Goal: Check status: Check status

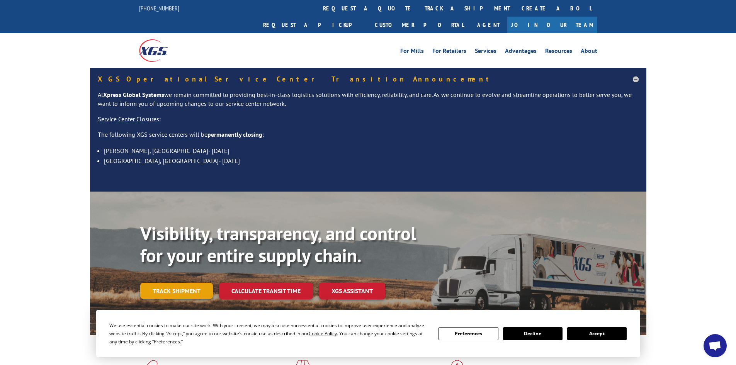
click at [183, 283] on link "Track shipment" at bounding box center [176, 291] width 73 height 16
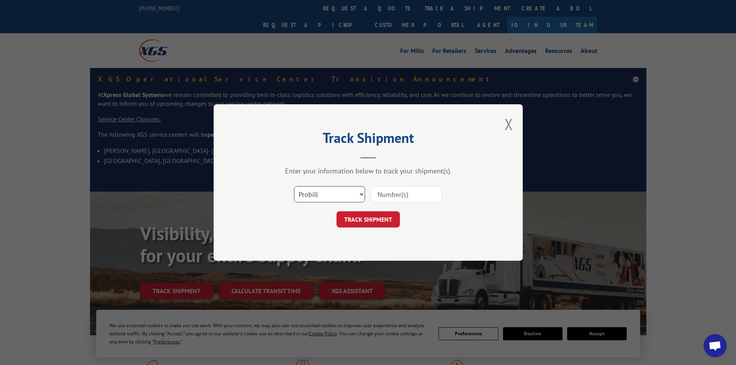
click at [333, 197] on select "Select category... Probill BOL PO" at bounding box center [329, 194] width 71 height 16
select select "bol"
click at [294, 186] on select "Select category... Probill BOL PO" at bounding box center [329, 194] width 71 height 16
click at [388, 196] on input at bounding box center [406, 194] width 71 height 16
type input "6002486"
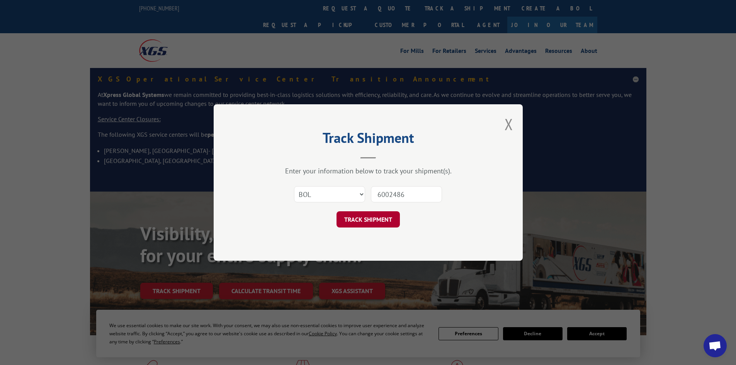
click at [370, 221] on button "TRACK SHIPMENT" at bounding box center [368, 219] width 63 height 16
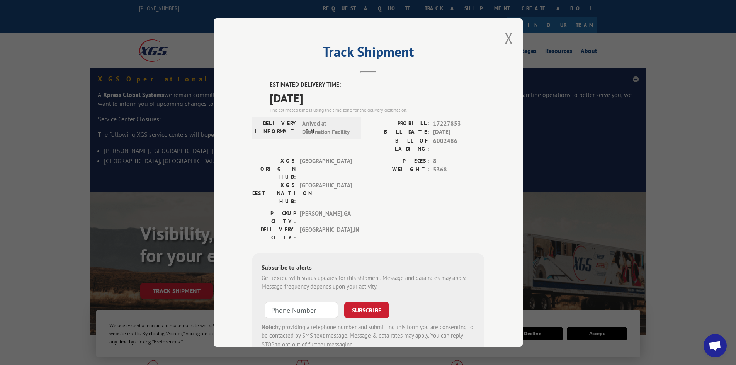
drag, startPoint x: 465, startPoint y: 104, endPoint x: 465, endPoint y: 174, distance: 69.6
click at [465, 174] on div "ESTIMATED DELIVERY TIME: [DATE] The estimated time is using the time zone for t…" at bounding box center [368, 219] width 232 height 278
click at [465, 174] on div "PIECES: 8 WEIGHT: 5368" at bounding box center [426, 183] width 116 height 53
drag, startPoint x: 463, startPoint y: 180, endPoint x: 445, endPoint y: 96, distance: 85.7
click at [445, 96] on div "ESTIMATED DELIVERY TIME: [DATE] The estimated time is using the time zone for t…" at bounding box center [368, 219] width 232 height 278
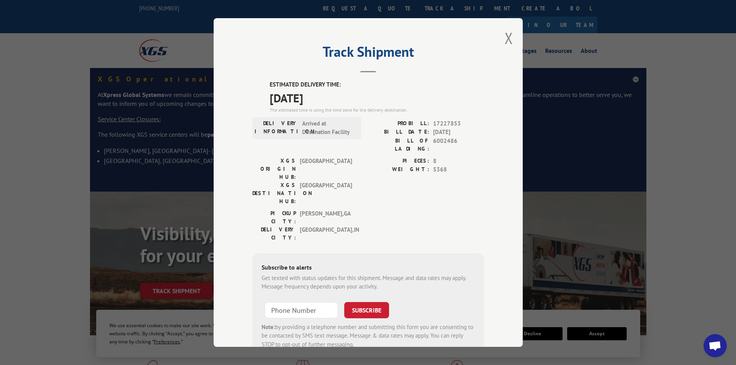
click at [445, 96] on span "[DATE]" at bounding box center [377, 97] width 215 height 17
drag, startPoint x: 445, startPoint y: 93, endPoint x: 470, endPoint y: 198, distance: 107.7
click at [470, 198] on div "ESTIMATED DELIVERY TIME: [DATE] The estimated time is using the time zone for t…" at bounding box center [368, 219] width 232 height 278
click at [470, 210] on div "PICKUP CITY: [GEOGRAPHIC_DATA] , [GEOGRAPHIC_DATA]: [GEOGRAPHIC_DATA] , [GEOGRA…" at bounding box center [368, 228] width 232 height 36
drag, startPoint x: 470, startPoint y: 198, endPoint x: 478, endPoint y: 92, distance: 105.8
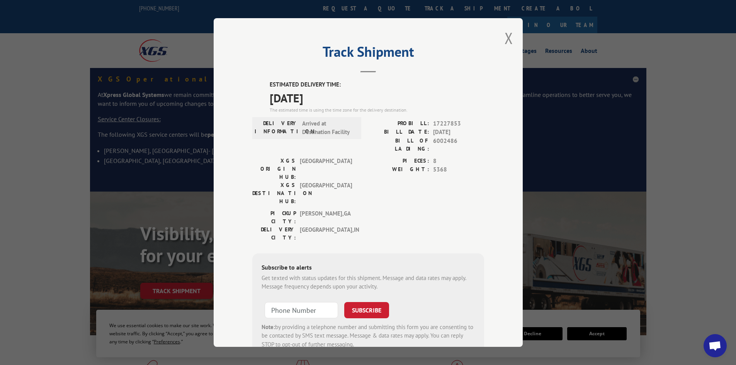
click at [478, 92] on div "ESTIMATED DELIVERY TIME: [DATE] The estimated time is using the time zone for t…" at bounding box center [368, 219] width 232 height 278
click at [478, 92] on span "[DATE]" at bounding box center [377, 97] width 215 height 17
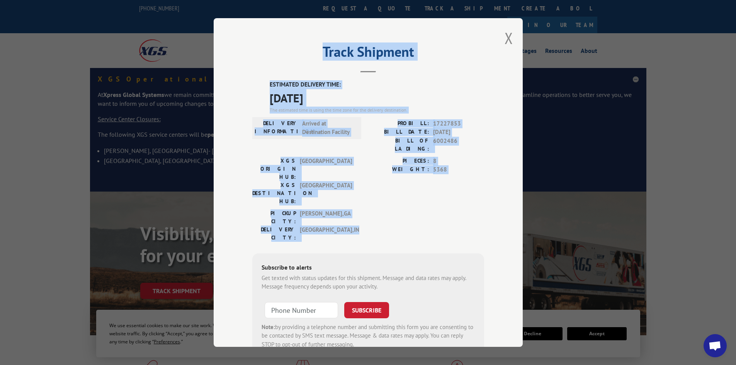
drag, startPoint x: 457, startPoint y: 72, endPoint x: 484, endPoint y: 195, distance: 126.7
click at [484, 195] on div "Track Shipment ESTIMATED DELIVERY TIME: [DATE] The estimated time is using the …" at bounding box center [368, 182] width 309 height 329
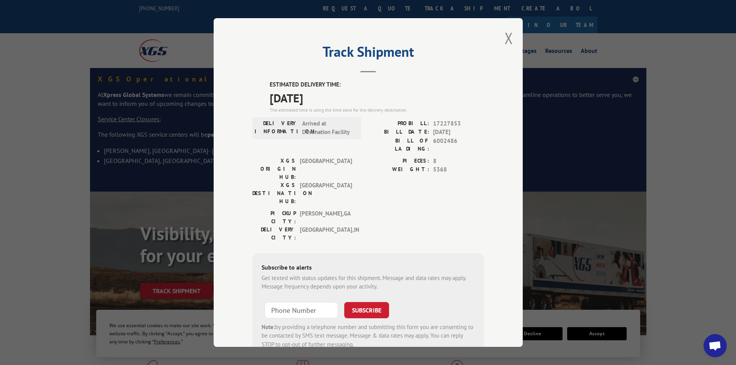
drag, startPoint x: 484, startPoint y: 195, endPoint x: 478, endPoint y: 106, distance: 89.5
click at [478, 106] on div "Track Shipment ESTIMATED DELIVERY TIME: [DATE] The estimated time is using the …" at bounding box center [368, 182] width 309 height 329
click at [478, 106] on span "[DATE]" at bounding box center [377, 97] width 215 height 17
click at [505, 36] on button "Close modal" at bounding box center [509, 38] width 9 height 20
